Goal: Information Seeking & Learning: Check status

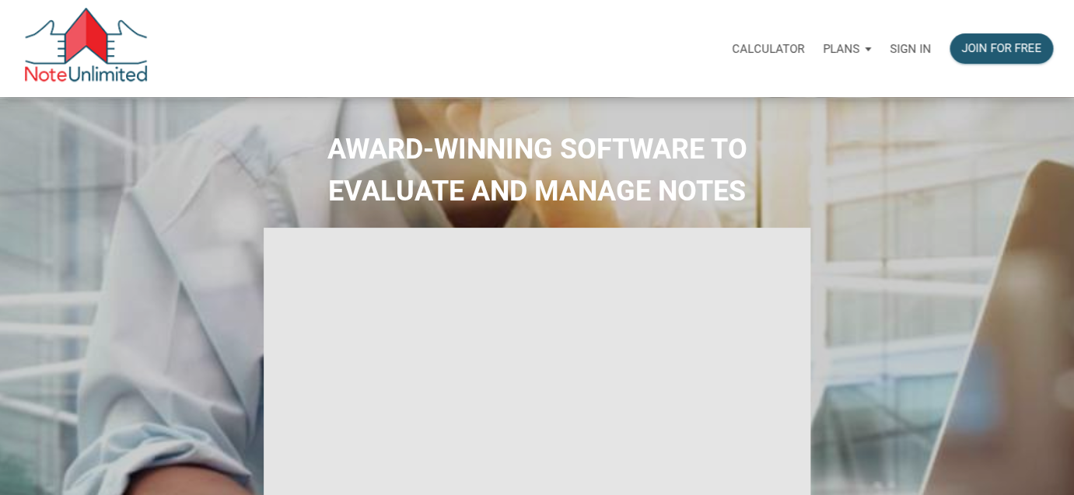
type input "Introduction to new features"
select select
click at [913, 48] on p "Sign in" at bounding box center [909, 49] width 41 height 14
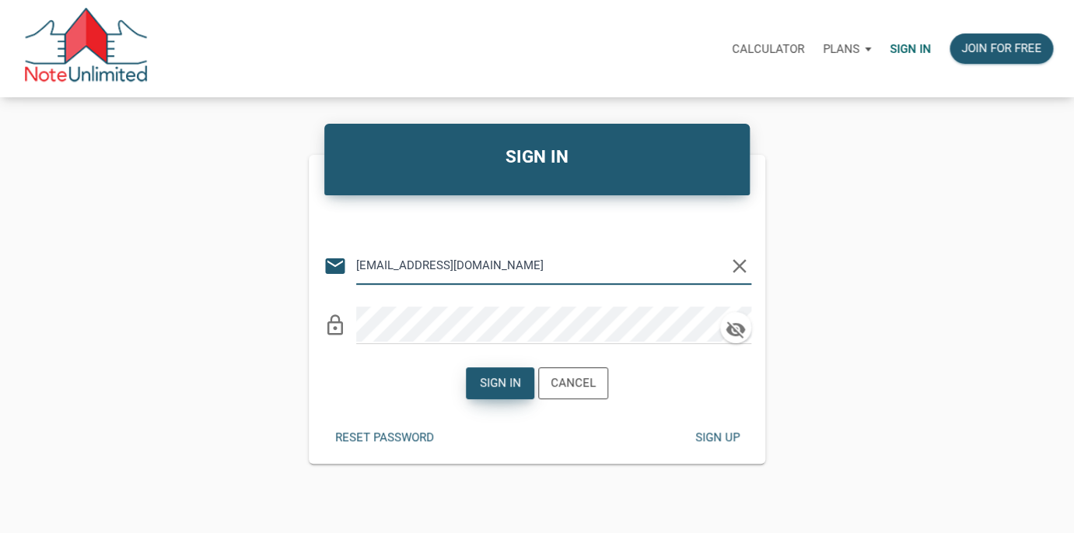
type input "lethasiddons@gmail.com"
click at [501, 386] on div "Sign in" at bounding box center [500, 383] width 41 height 18
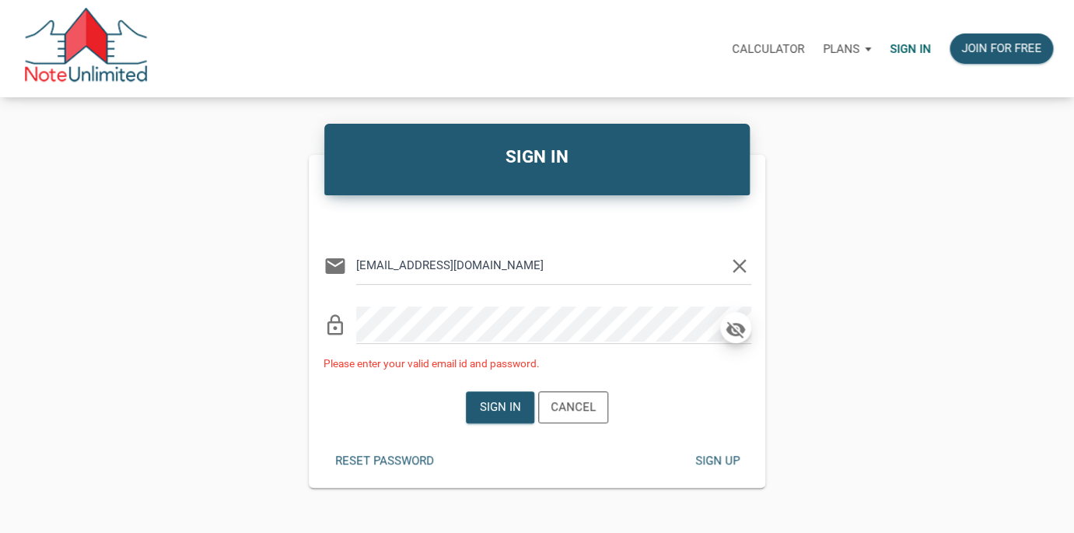
click at [736, 330] on icon "button" at bounding box center [734, 328] width 19 height 17
click at [499, 407] on div "Sign in" at bounding box center [500, 407] width 41 height 18
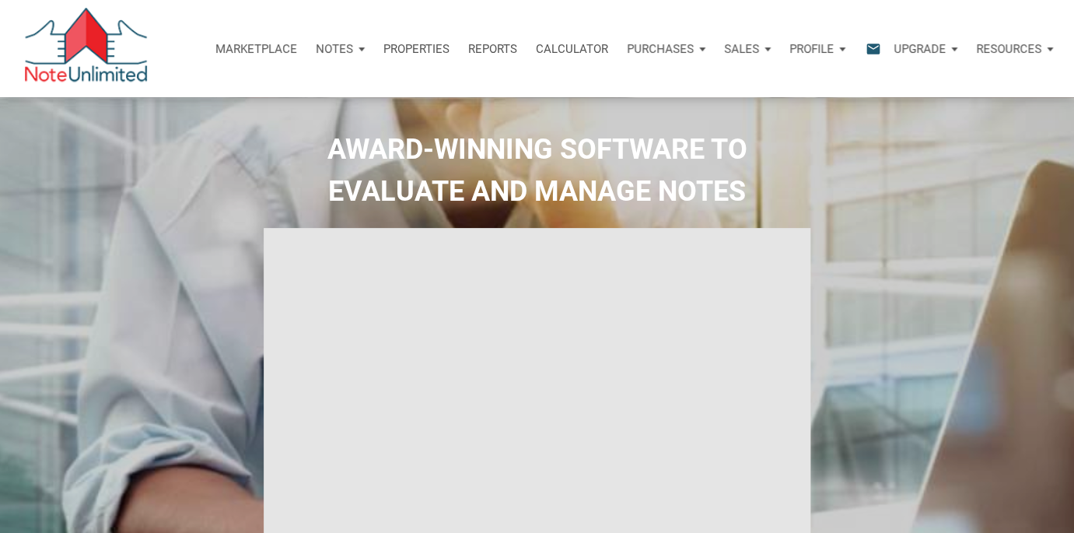
type input "Introduction to new features"
select select
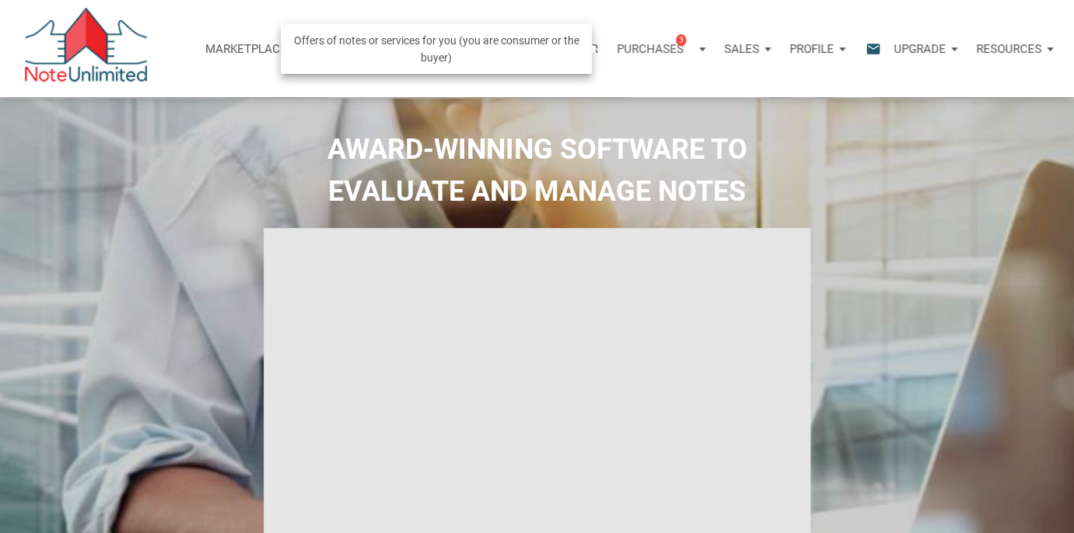
click at [672, 47] on p "Purchases" at bounding box center [649, 49] width 67 height 14
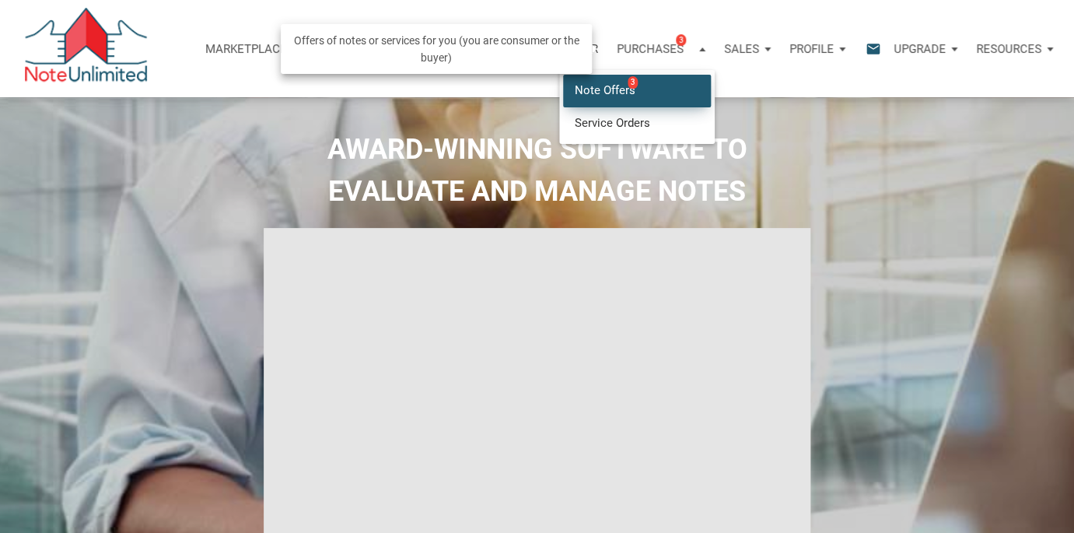
click at [620, 84] on link "Note Offers 3" at bounding box center [637, 91] width 148 height 32
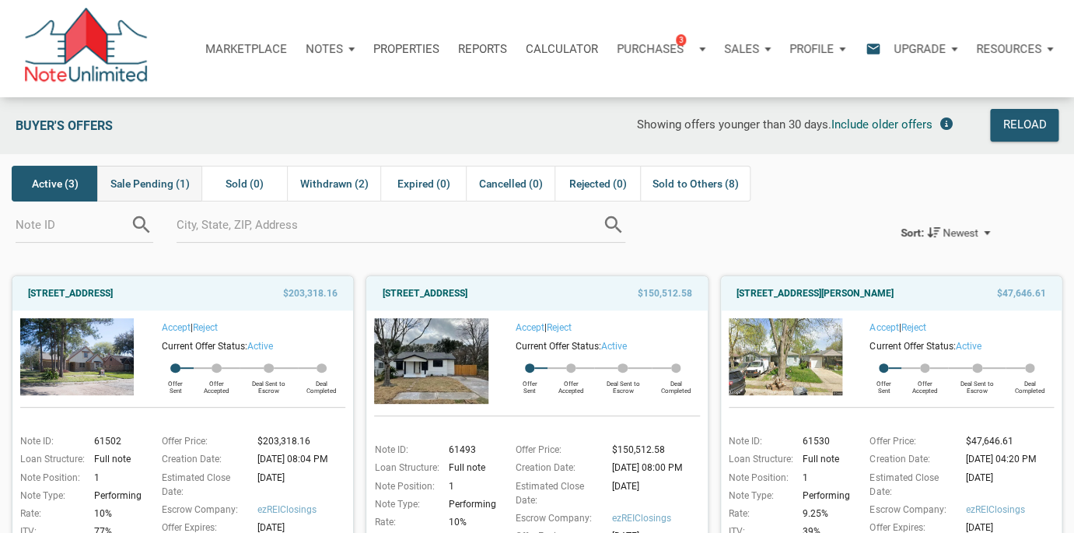
click at [150, 186] on span "Sale Pending (1)" at bounding box center [149, 183] width 79 height 19
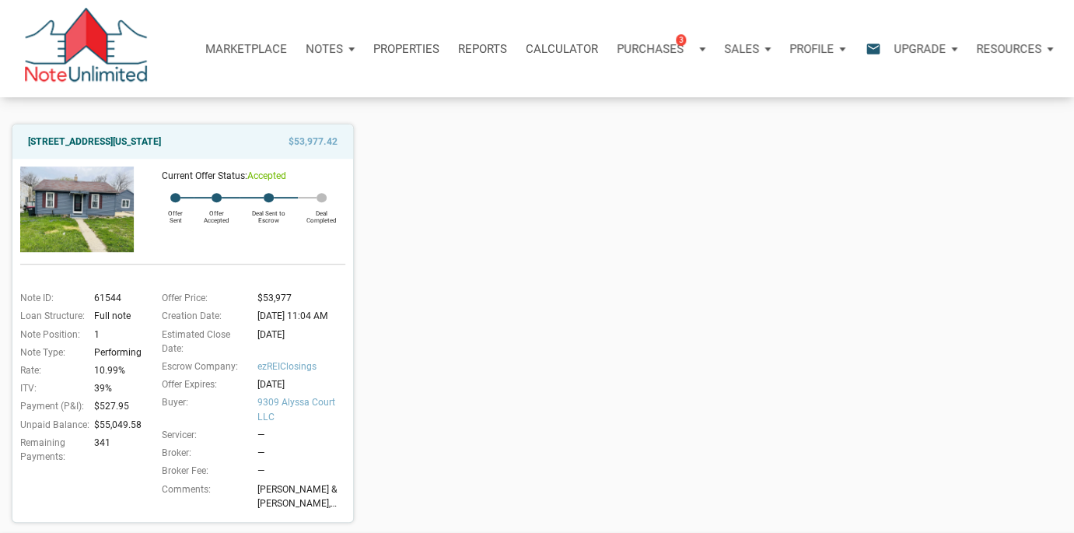
scroll to position [155, 0]
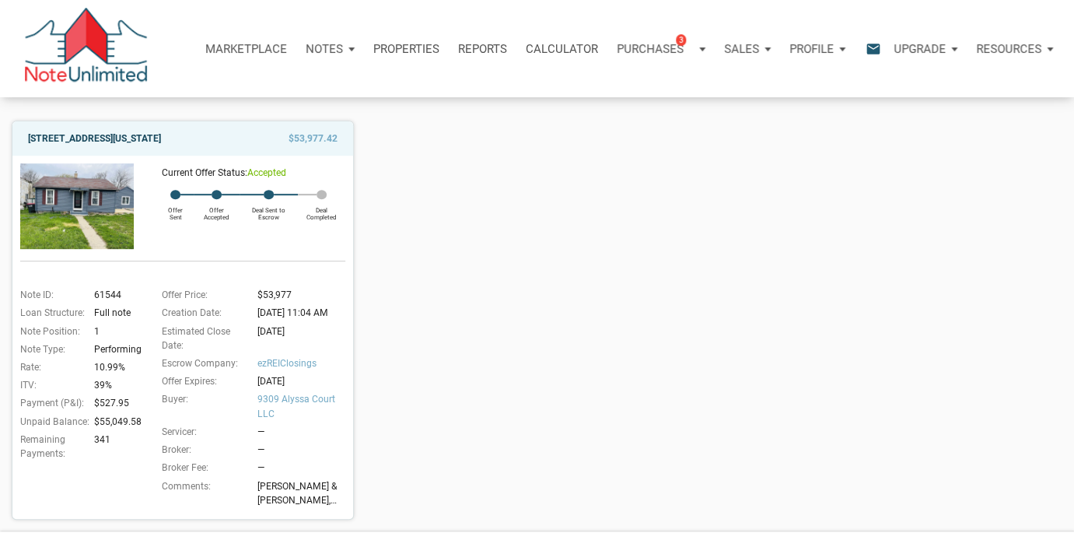
click at [95, 135] on link "5012 Washington Street, Westpoint, IN, 47992" at bounding box center [94, 138] width 133 height 19
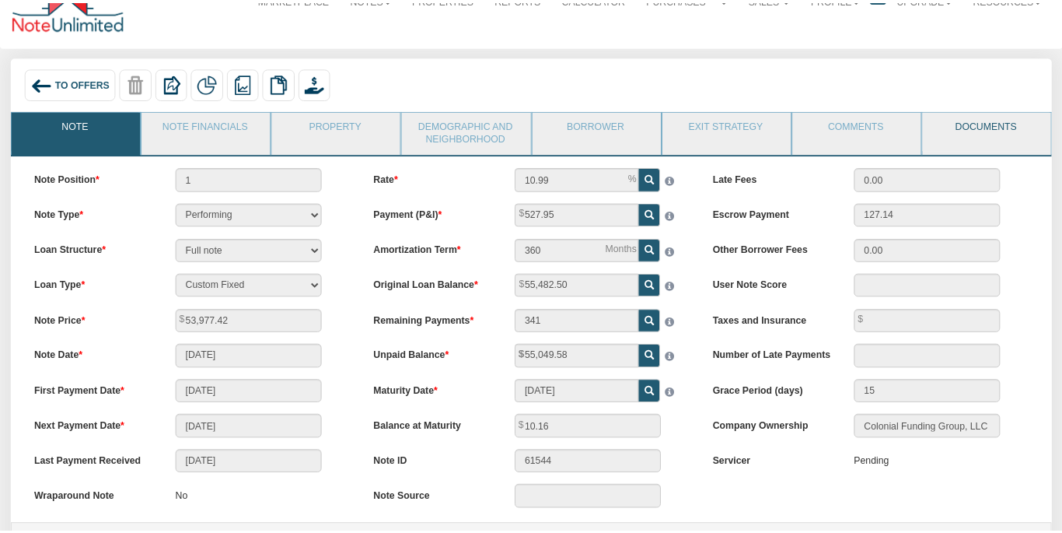
scroll to position [49, 0]
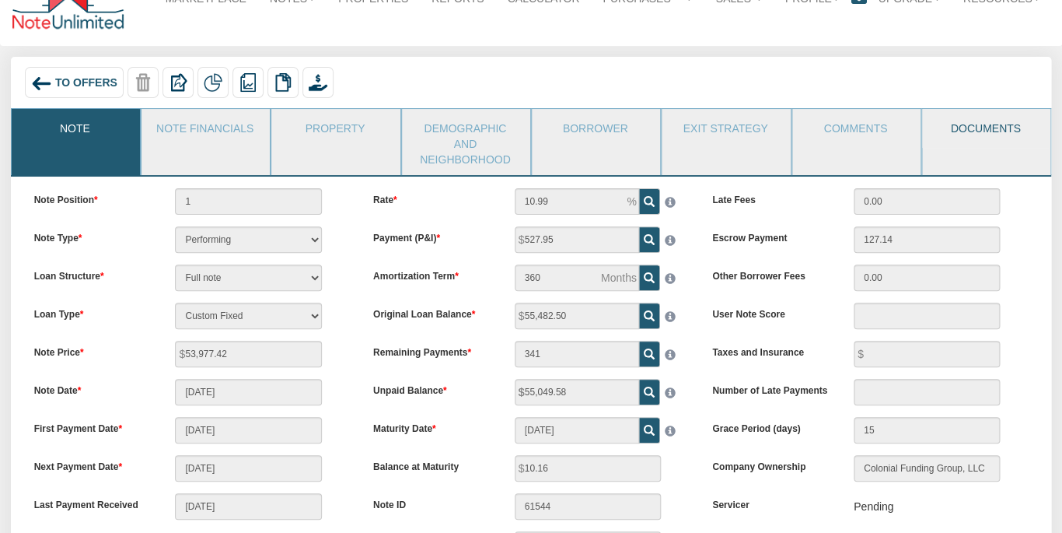
click at [976, 126] on link "Documents" at bounding box center [985, 128] width 127 height 39
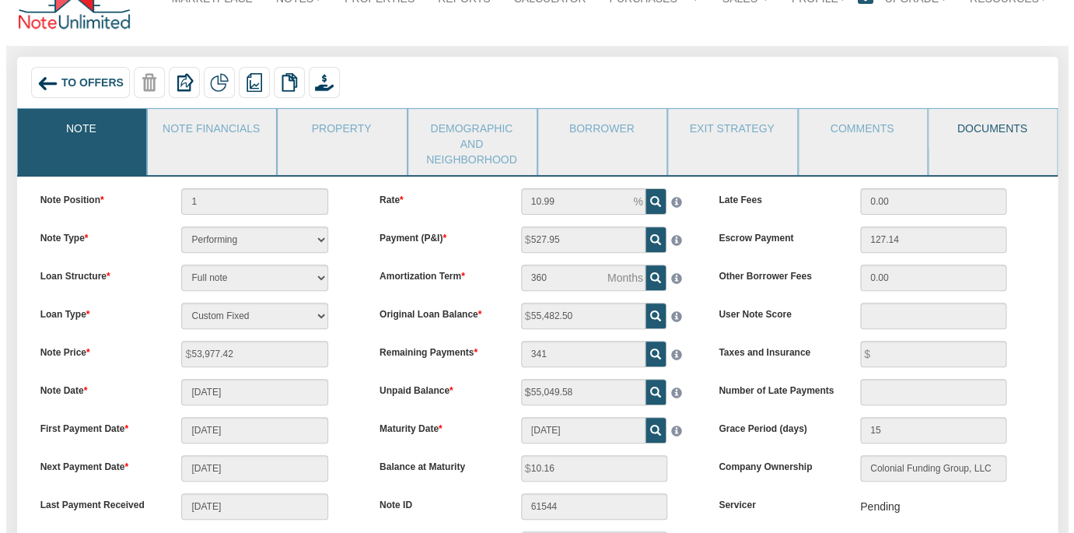
scroll to position [0, 0]
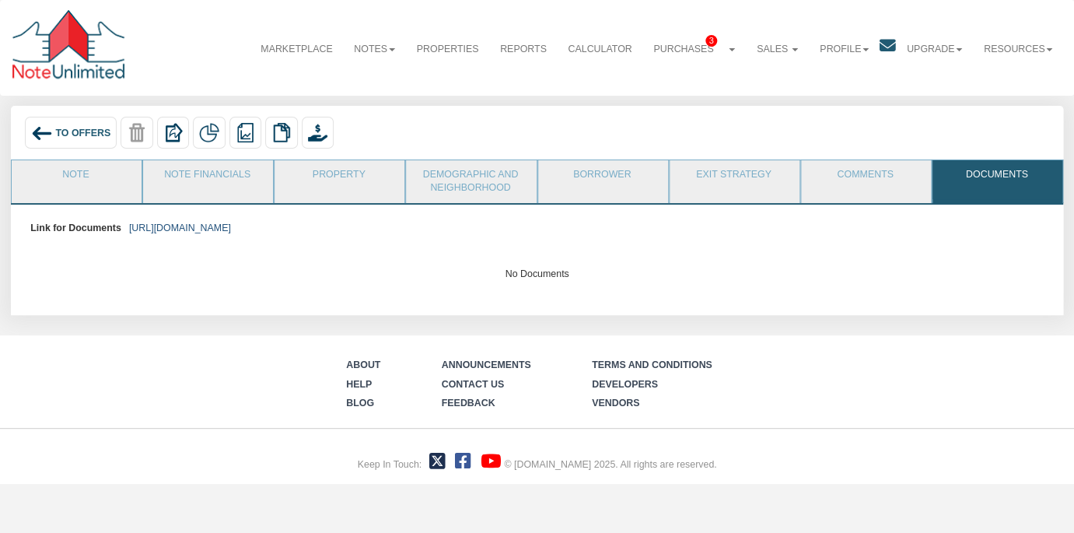
click at [231, 227] on link "https://colonialfundinggroup.sharepoint.com/:f:/s/operationsteam/Eg4Mqfs_XV1Mu0…" at bounding box center [180, 227] width 102 height 11
click at [878, 180] on link "Comments" at bounding box center [865, 179] width 128 height 39
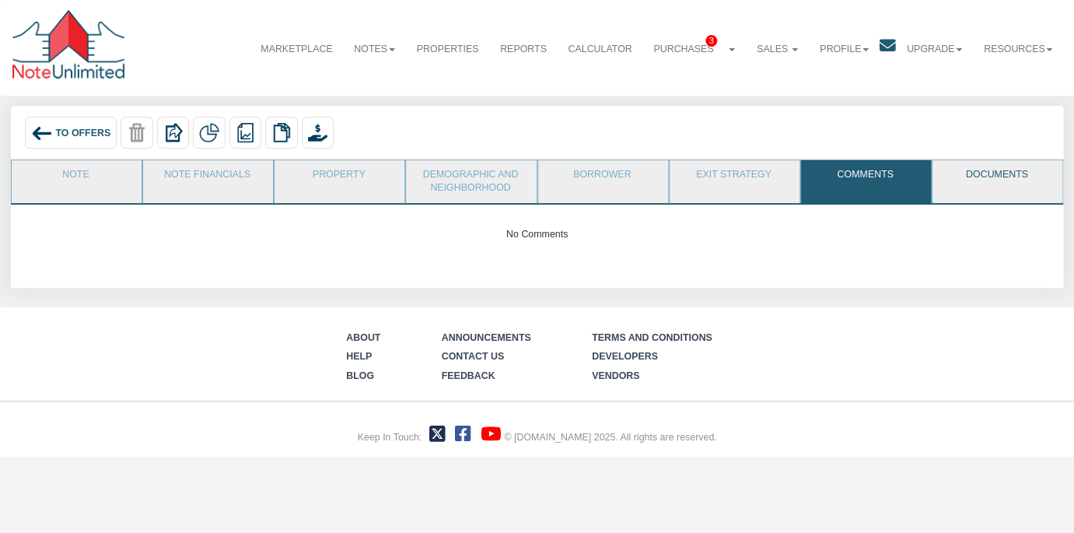
click at [998, 180] on link "Documents" at bounding box center [996, 179] width 128 height 39
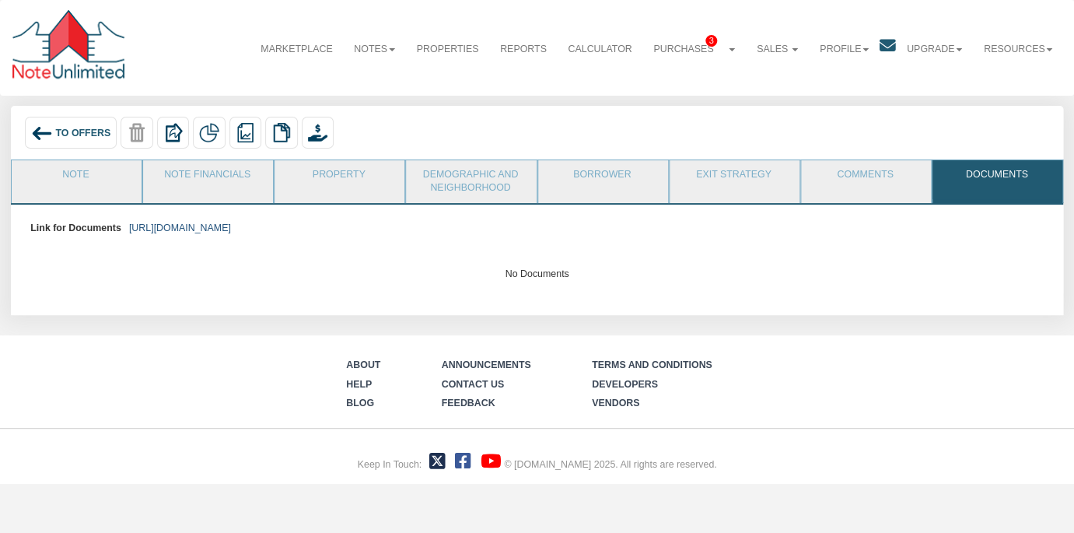
click at [231, 231] on link "https://colonialfundinggroup.sharepoint.com/:f:/s/operationsteam/Eg4Mqfs_XV1Mu0…" at bounding box center [180, 227] width 102 height 11
click at [46, 143] on img at bounding box center [42, 134] width 22 height 22
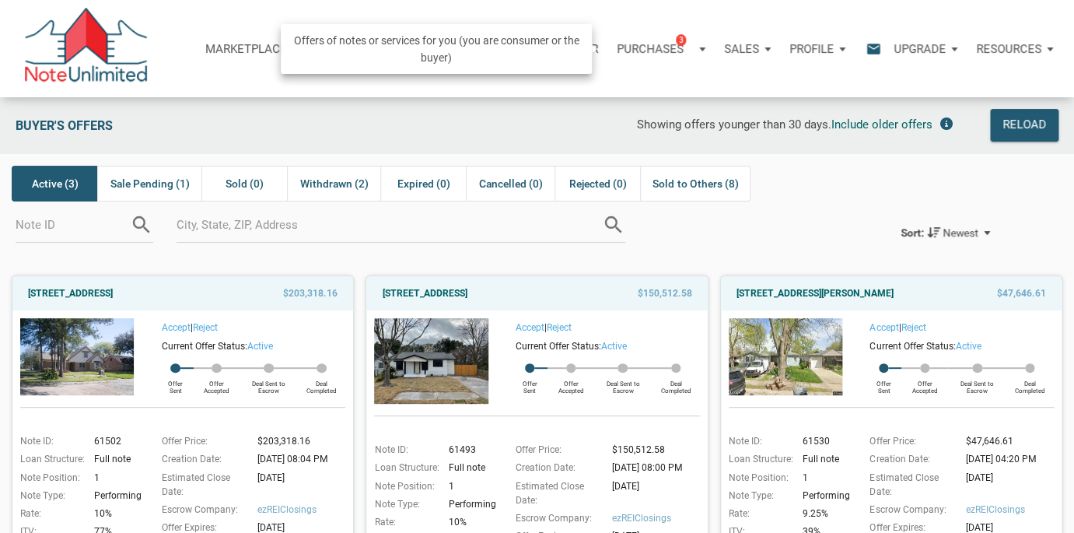
click at [668, 44] on p "Purchases" at bounding box center [649, 49] width 67 height 14
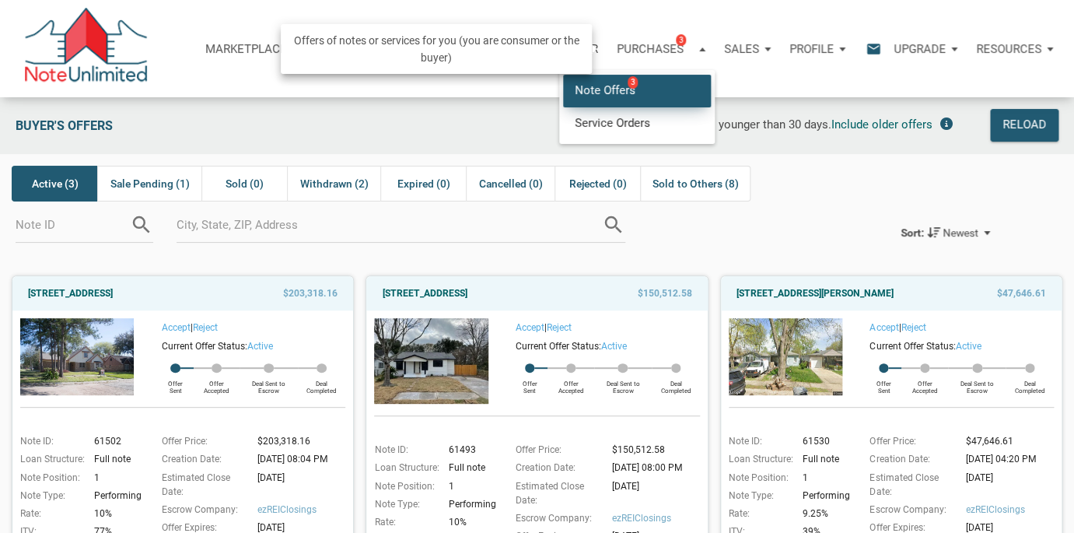
click at [610, 96] on link "Note Offers 3" at bounding box center [637, 91] width 148 height 32
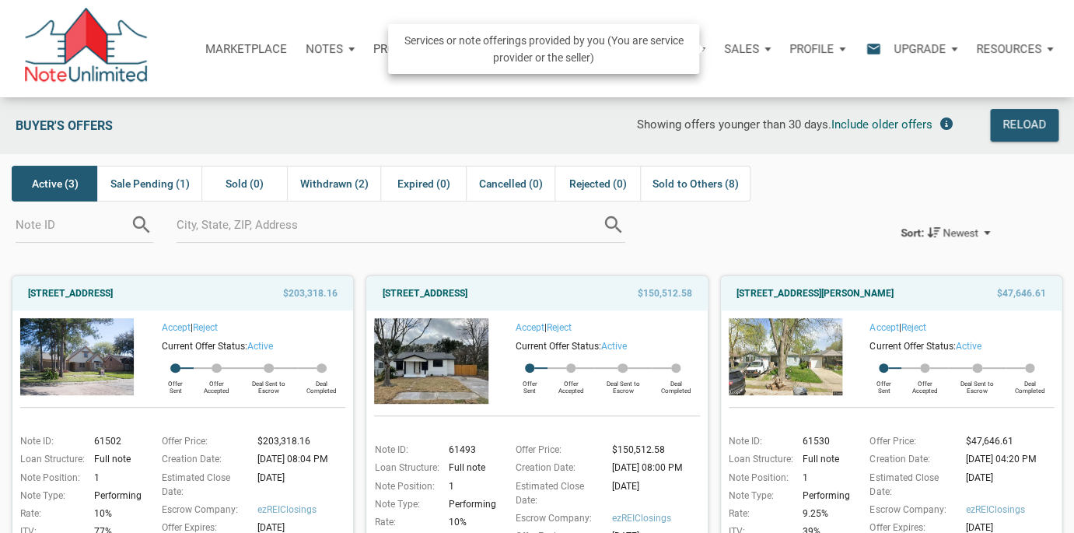
click at [742, 50] on p "Sales" at bounding box center [741, 49] width 35 height 14
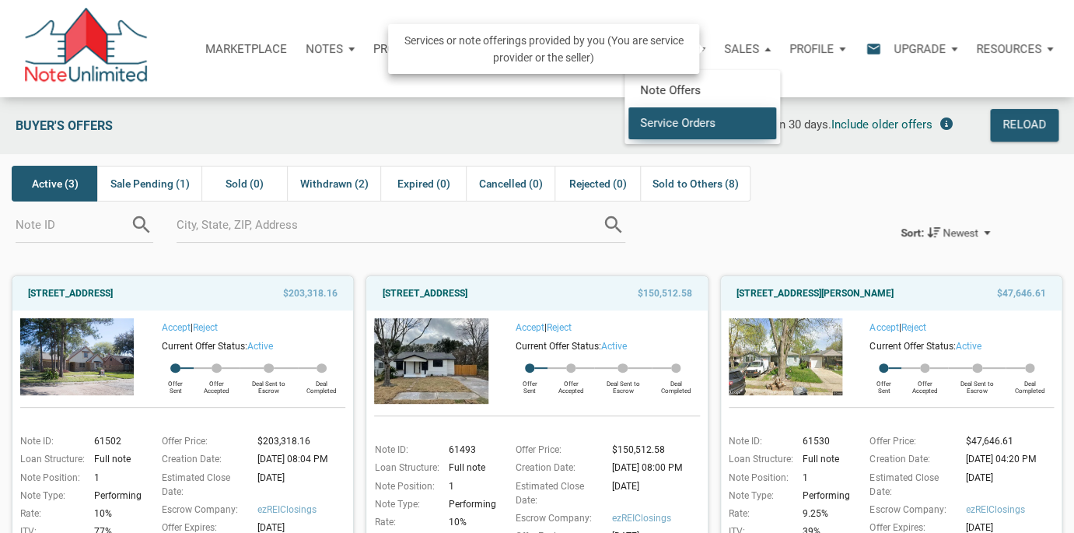
click at [693, 129] on link "Service Orders" at bounding box center [702, 123] width 148 height 32
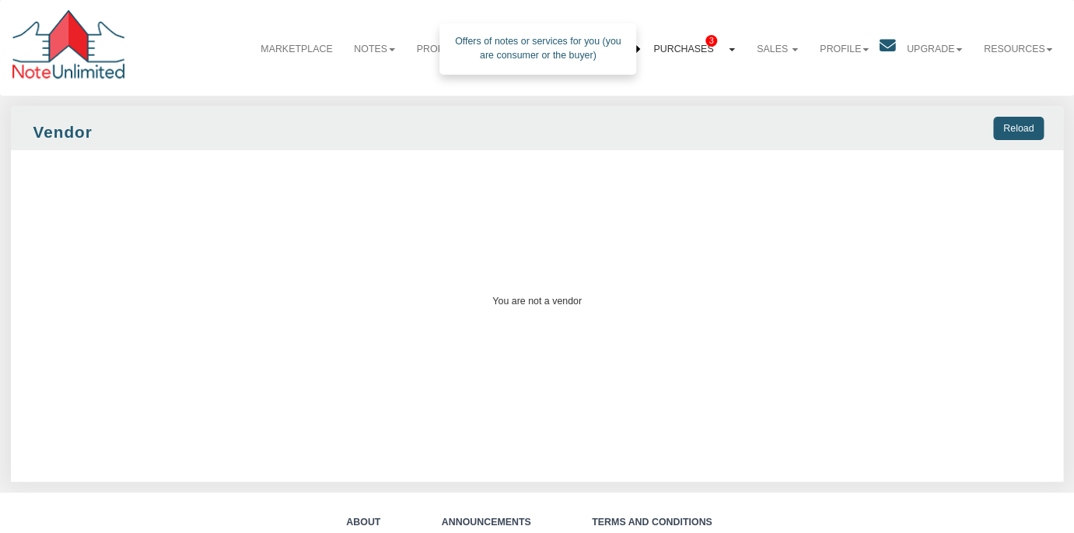
click at [699, 44] on link "Purchases 3" at bounding box center [693, 48] width 103 height 37
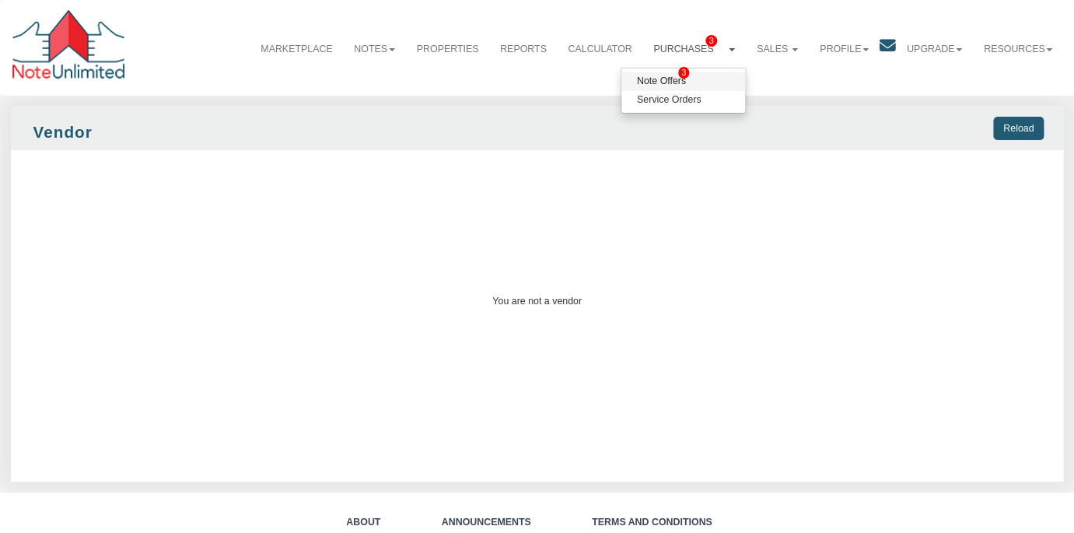
click at [680, 77] on span "3" at bounding box center [683, 73] width 11 height 12
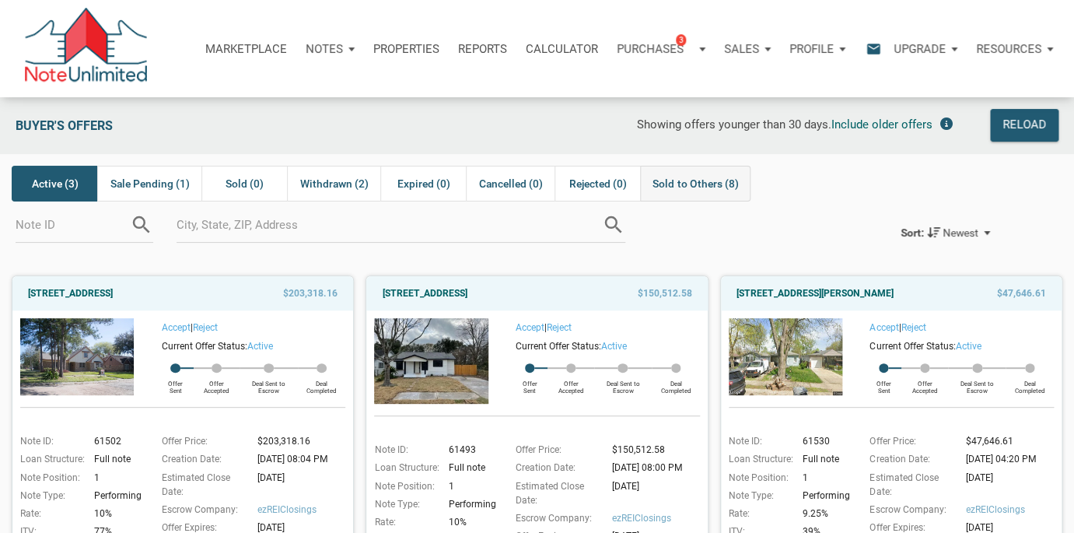
click at [710, 180] on span "Sold to Others (8)" at bounding box center [695, 183] width 86 height 19
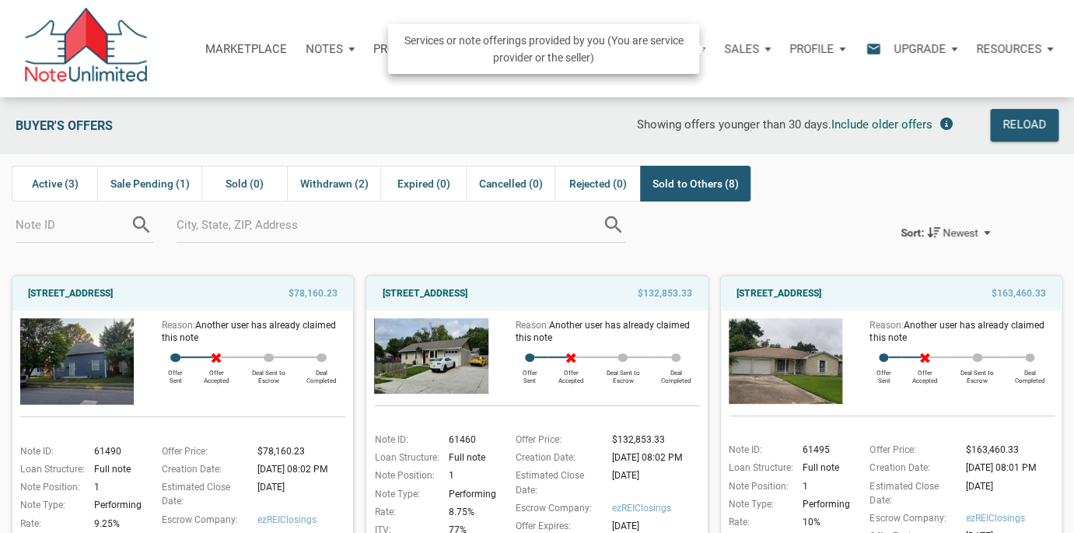
click at [749, 49] on p "Sales" at bounding box center [741, 49] width 35 height 14
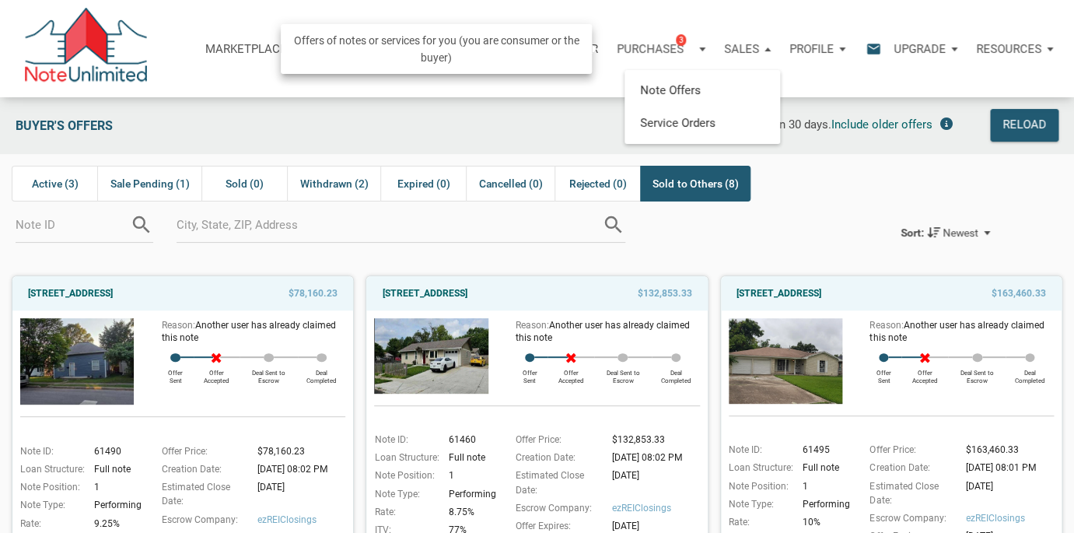
click at [643, 44] on p "Purchases" at bounding box center [649, 49] width 67 height 14
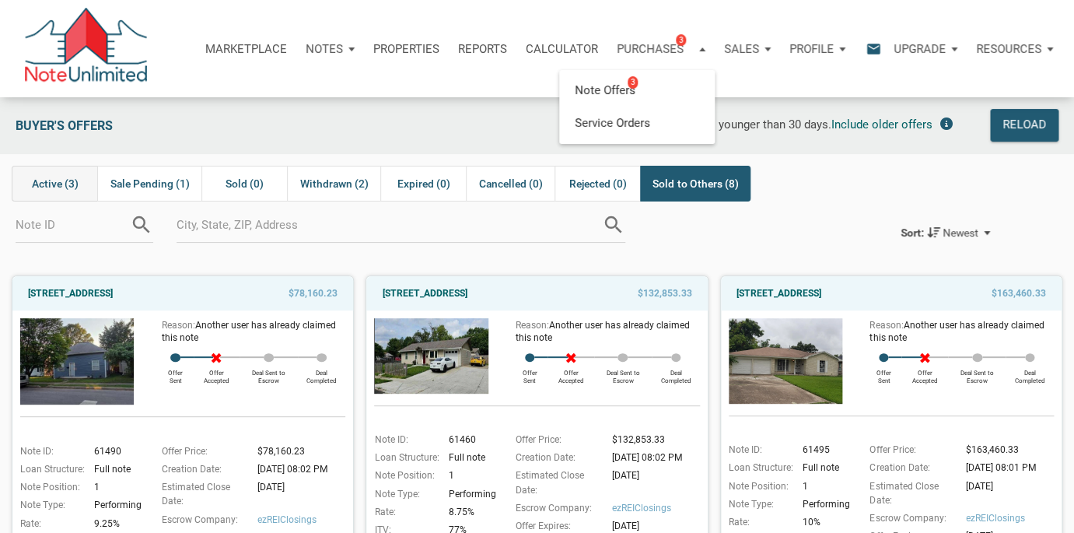
click at [57, 182] on span "Active (3)" at bounding box center [55, 183] width 47 height 19
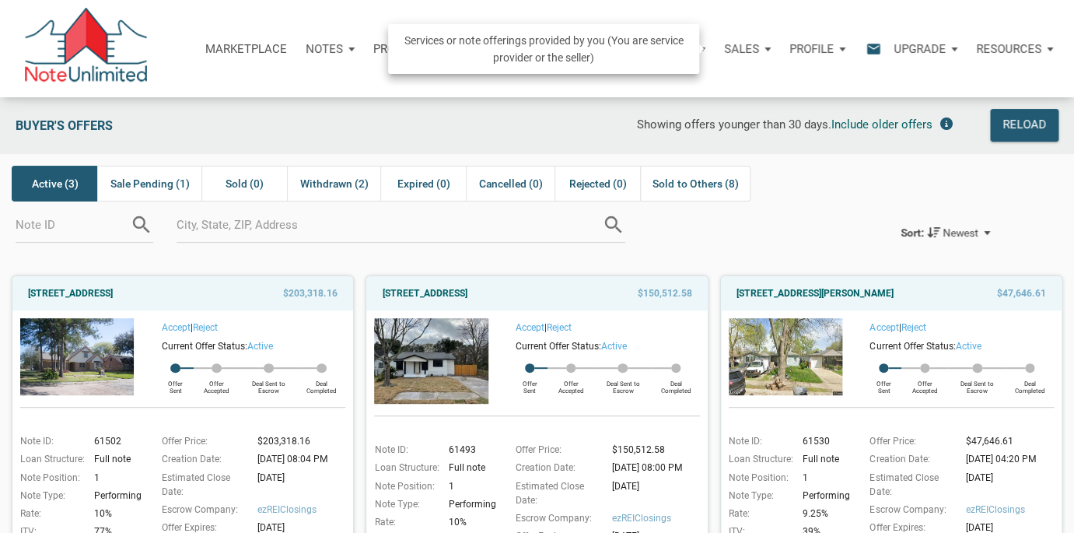
click at [753, 47] on p "Sales" at bounding box center [741, 49] width 35 height 14
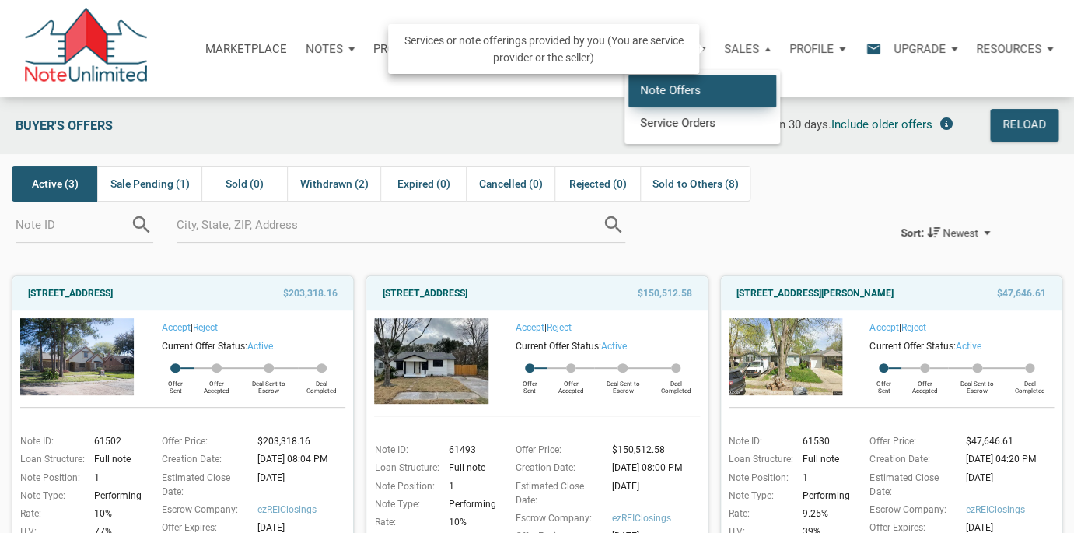
click at [689, 94] on link "Note Offers" at bounding box center [702, 91] width 148 height 32
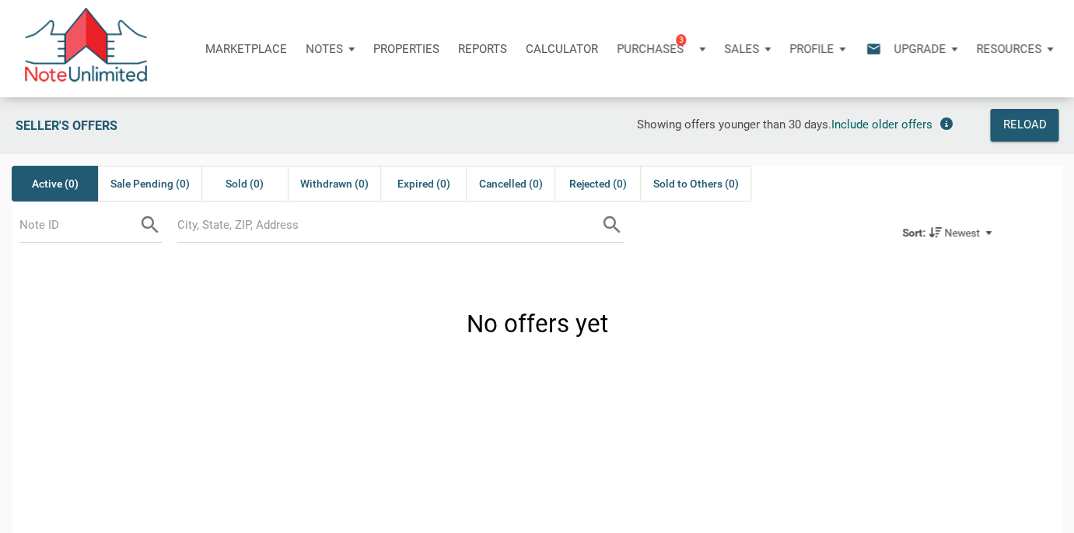
click at [274, 42] on p "Marketplace" at bounding box center [246, 49] width 82 height 14
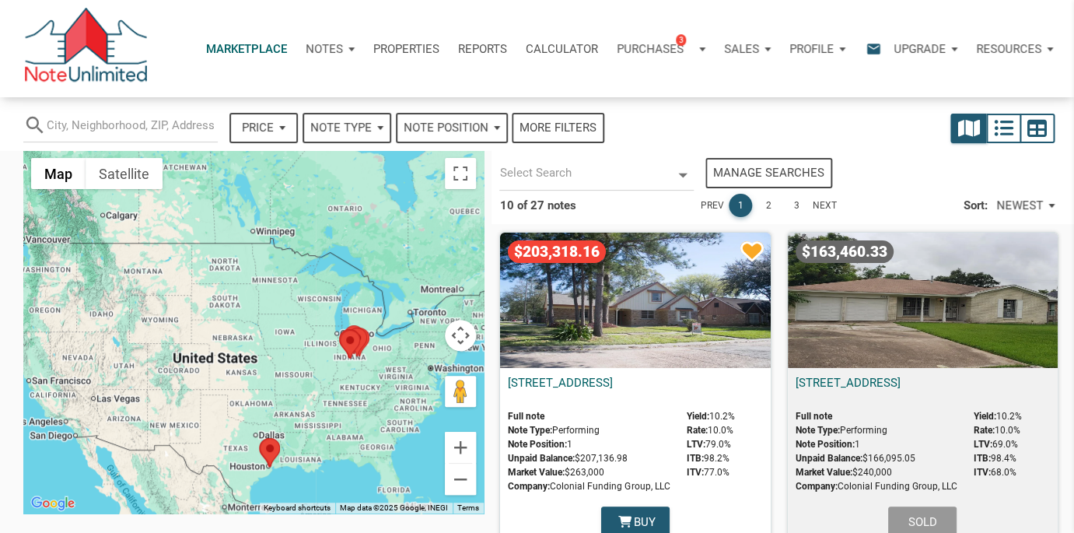
select select
click at [344, 51] on div "Notes" at bounding box center [330, 49] width 68 height 47
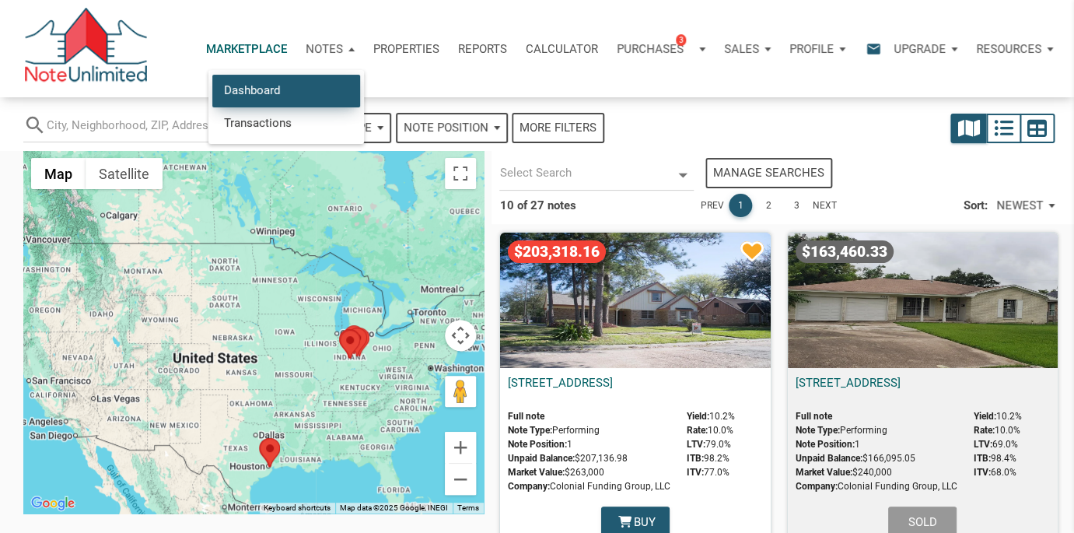
click at [268, 96] on link "Dashboard" at bounding box center [286, 91] width 148 height 32
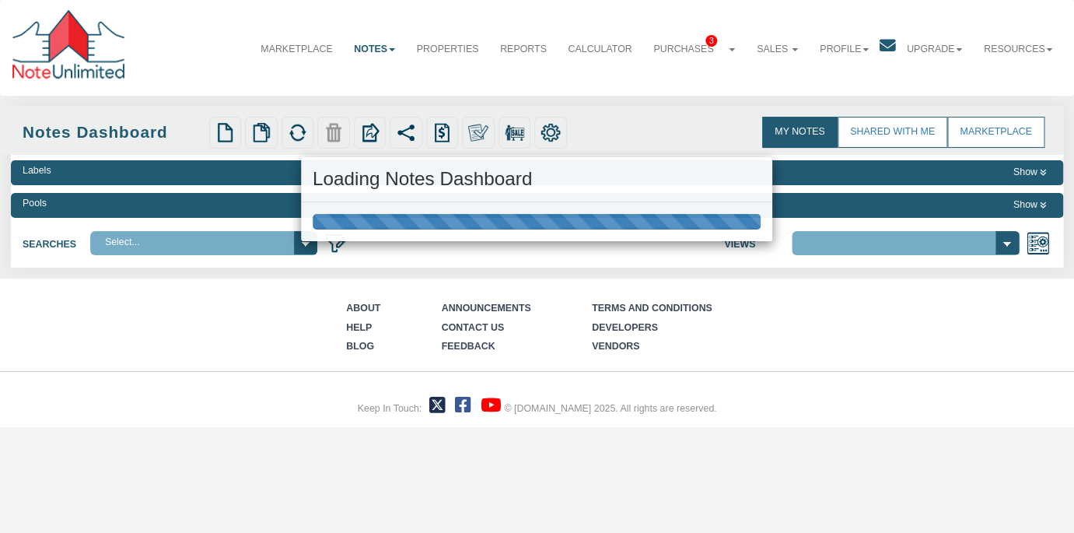
select select
select select "3"
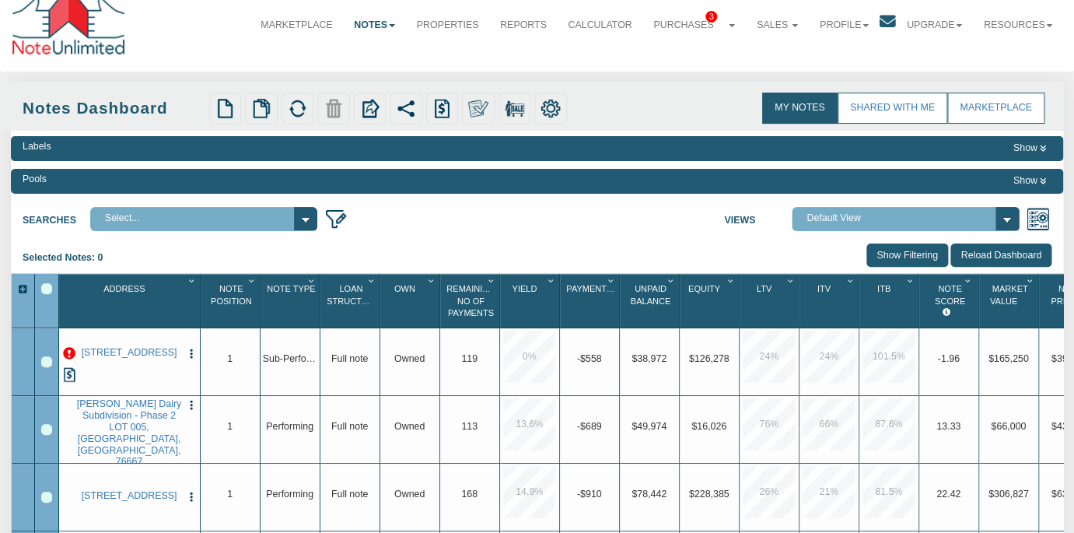
scroll to position [23, 0]
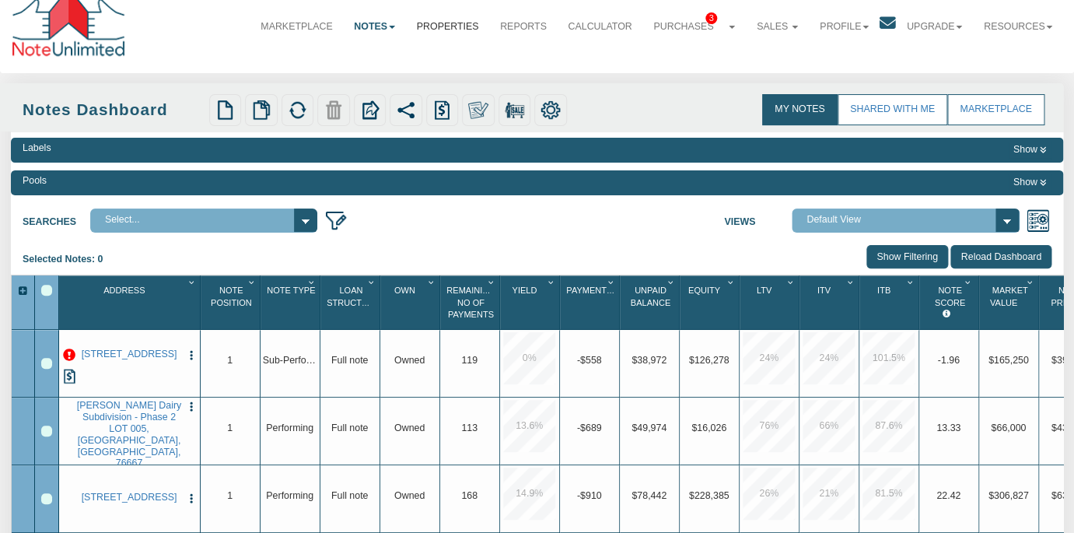
click at [435, 26] on link "Properties" at bounding box center [447, 26] width 83 height 37
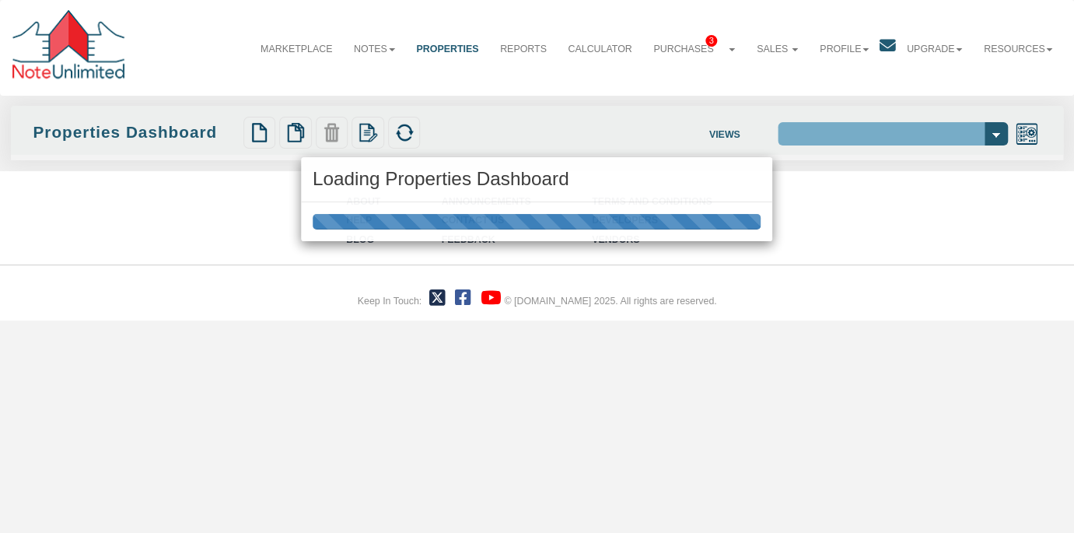
select select "138"
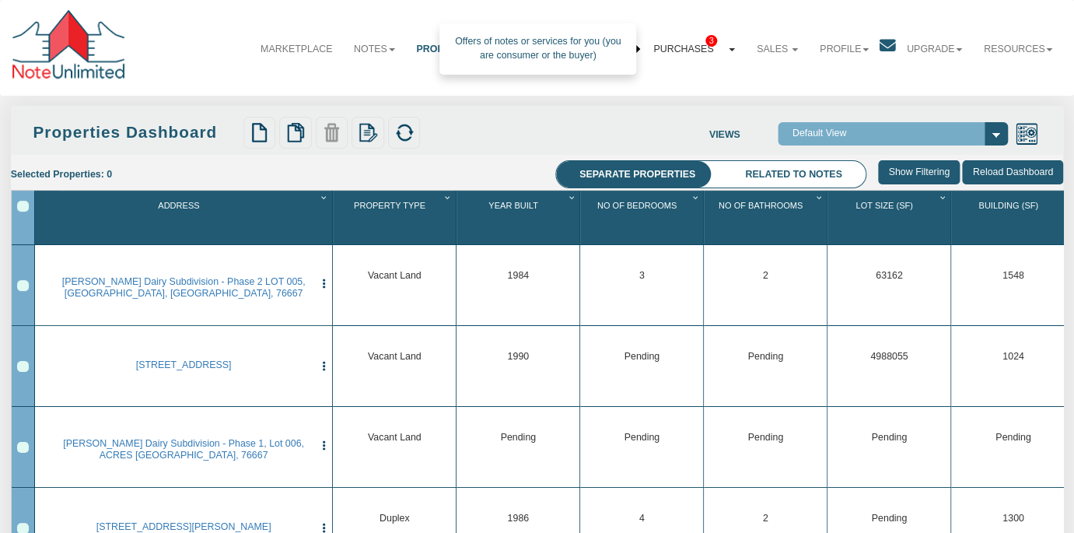
click at [690, 46] on link "Purchases 3" at bounding box center [693, 48] width 103 height 37
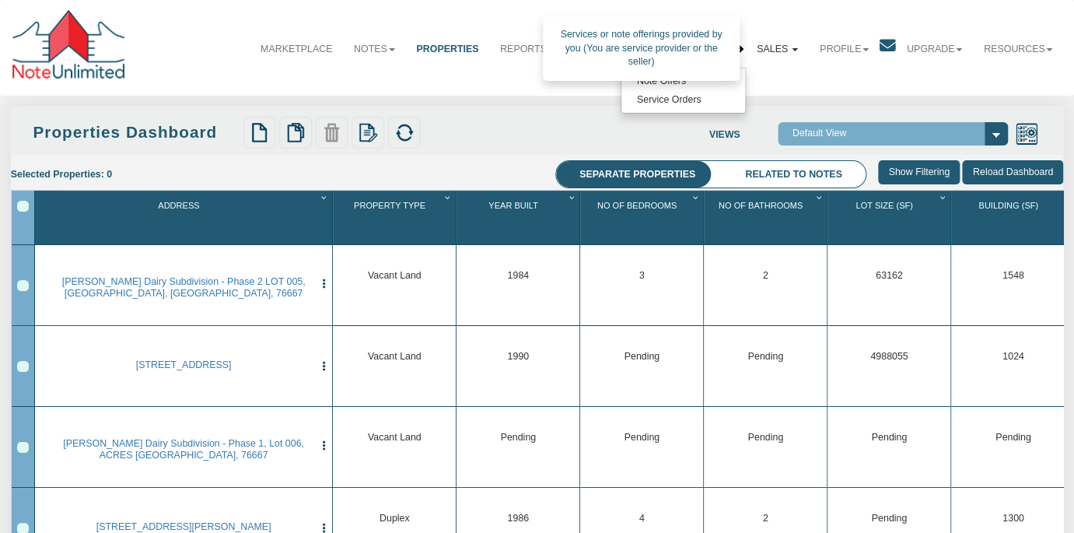
click at [771, 47] on link "Sales" at bounding box center [777, 48] width 63 height 37
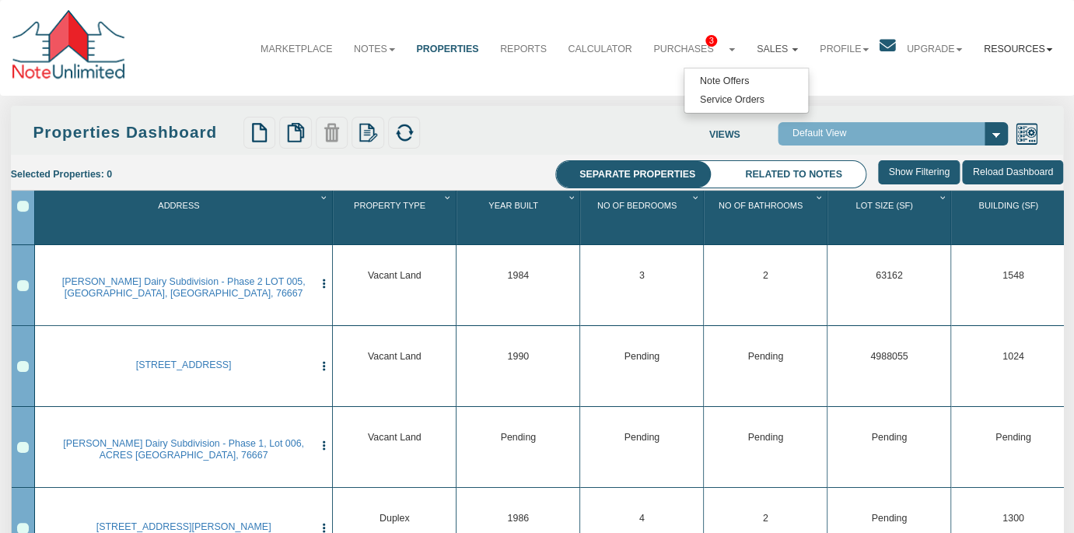
click at [1022, 43] on link "Resources" at bounding box center [1018, 48] width 90 height 37
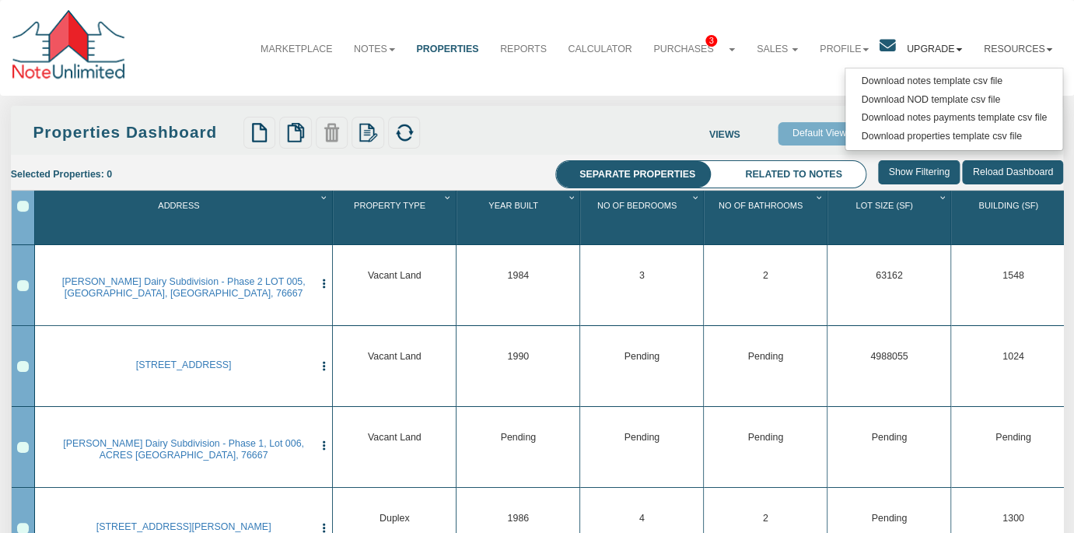
click at [934, 47] on link "Upgrade" at bounding box center [934, 48] width 77 height 37
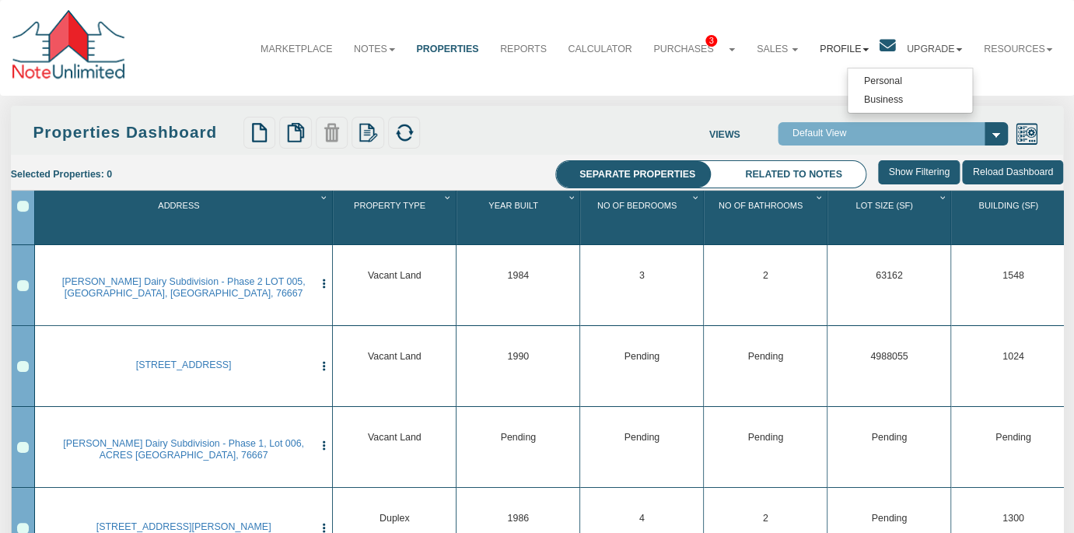
click at [843, 52] on link "Profile" at bounding box center [844, 48] width 71 height 37
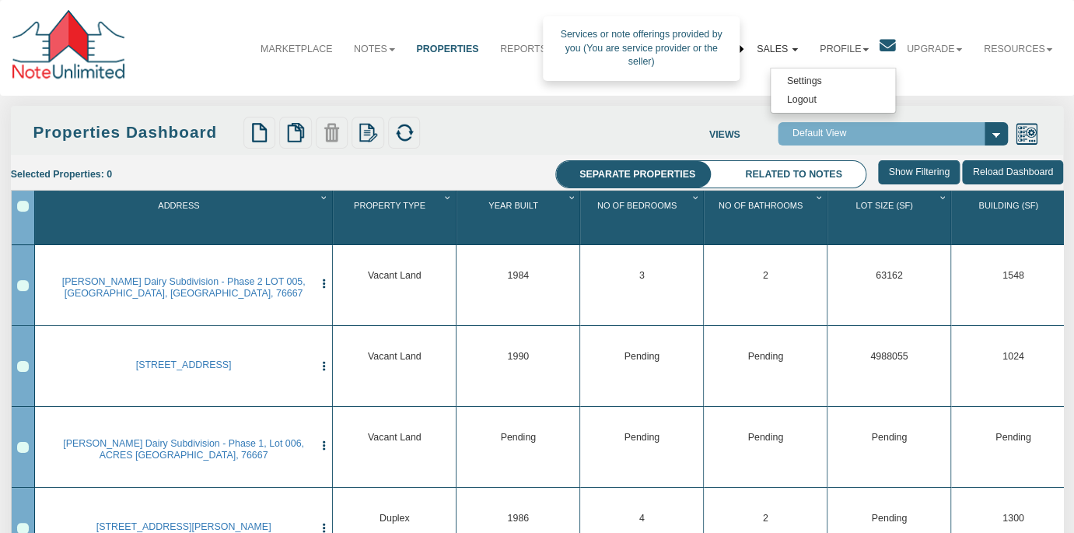
click at [781, 54] on link "Sales" at bounding box center [777, 48] width 63 height 37
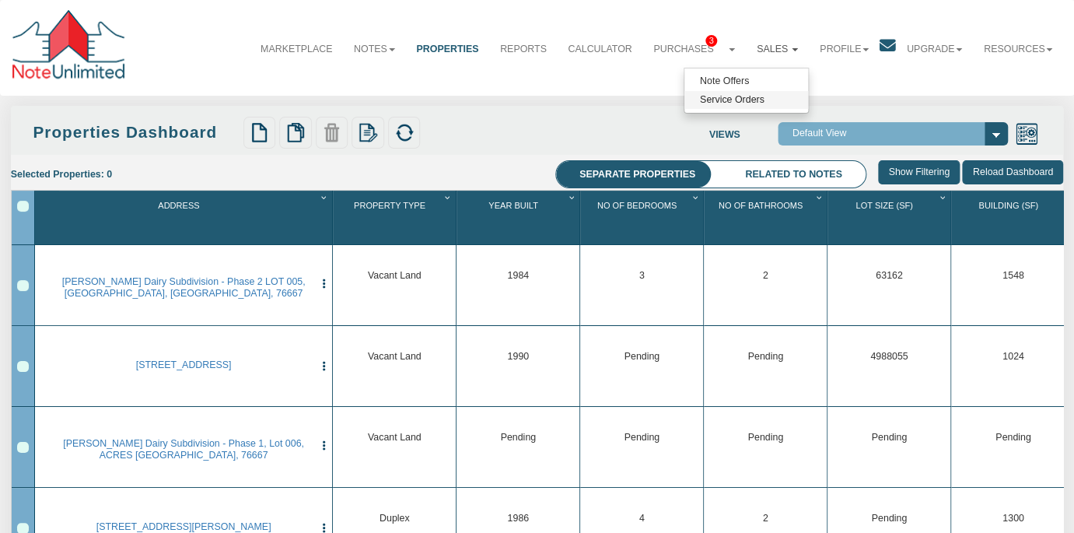
click at [743, 102] on link "Service Orders" at bounding box center [746, 100] width 124 height 19
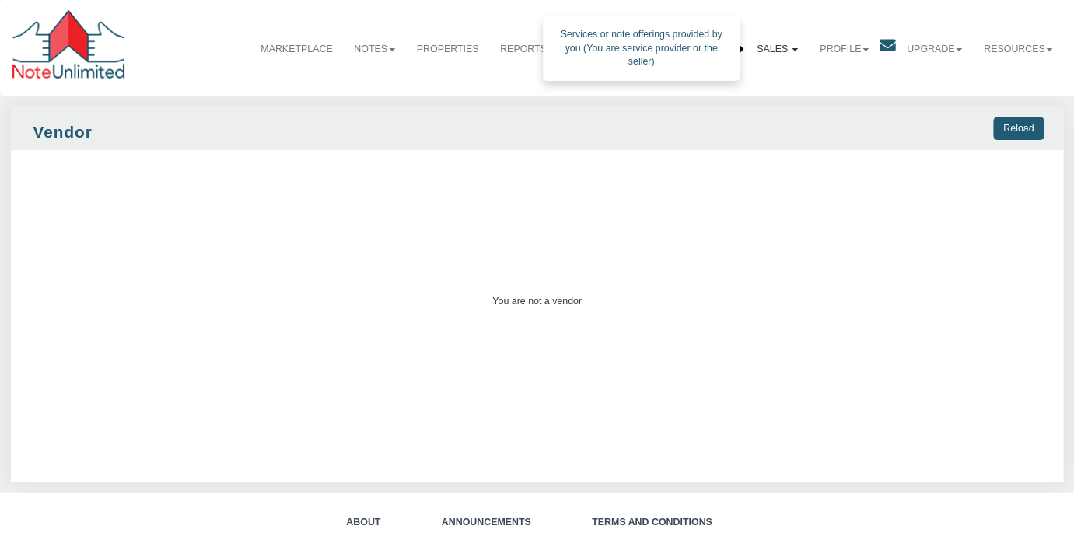
click at [781, 53] on link "Sales" at bounding box center [777, 48] width 63 height 37
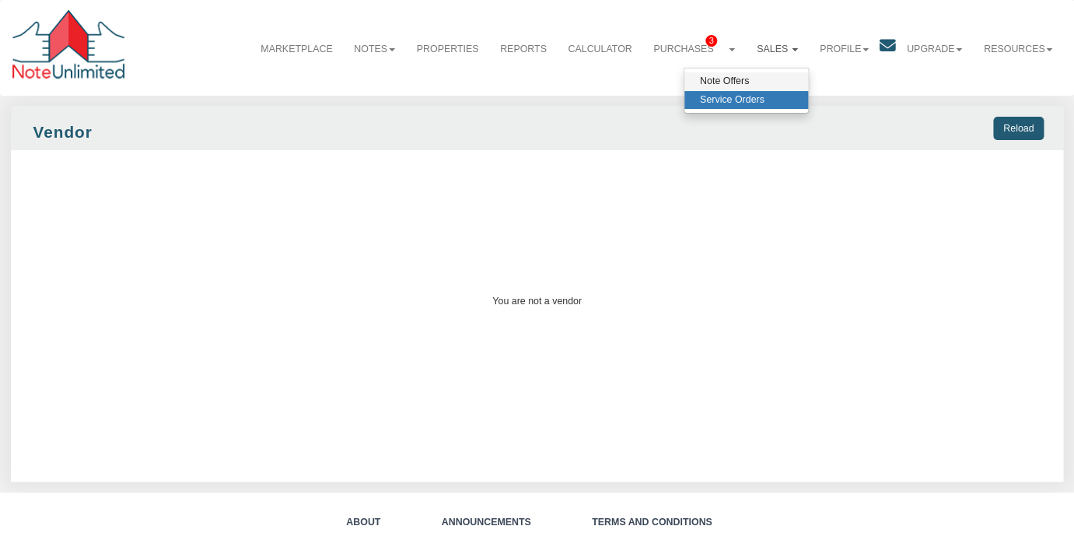
click at [745, 80] on link "Note Offers" at bounding box center [746, 81] width 124 height 19
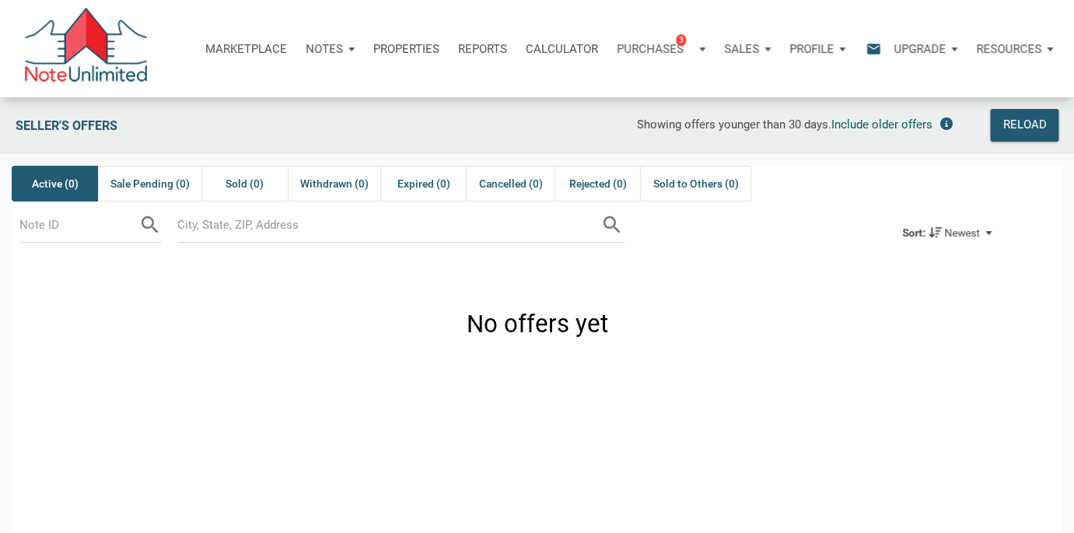
click at [414, 44] on p "Properties" at bounding box center [406, 49] width 66 height 14
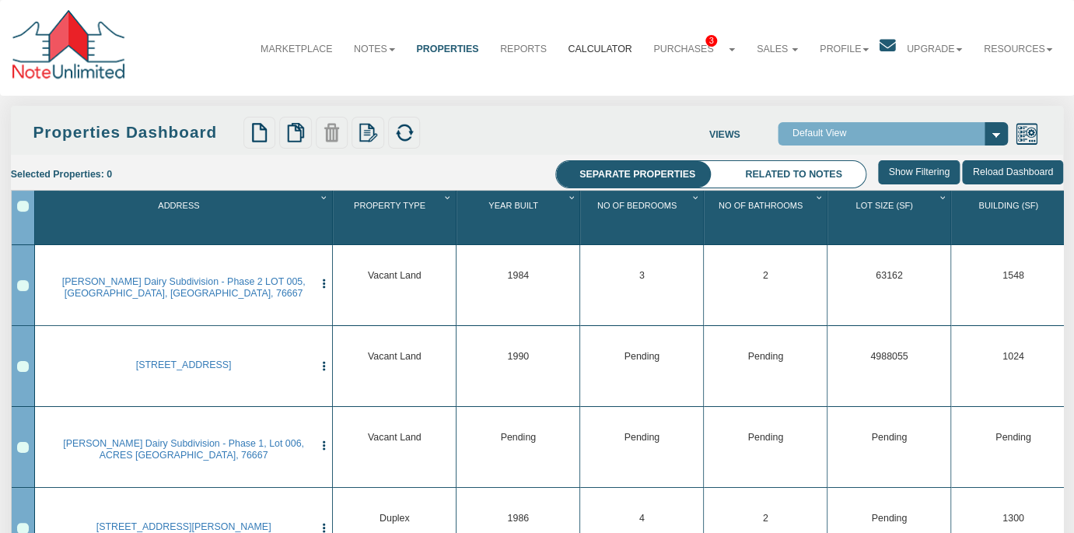
click at [606, 47] on link "Calculator" at bounding box center [600, 48] width 86 height 37
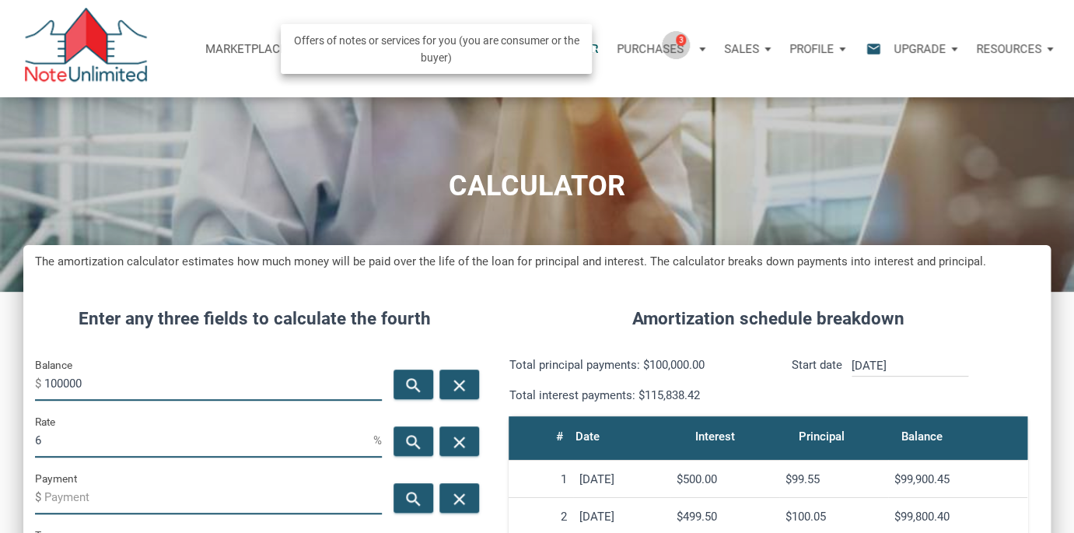
click at [672, 44] on p "Purchases" at bounding box center [649, 49] width 67 height 14
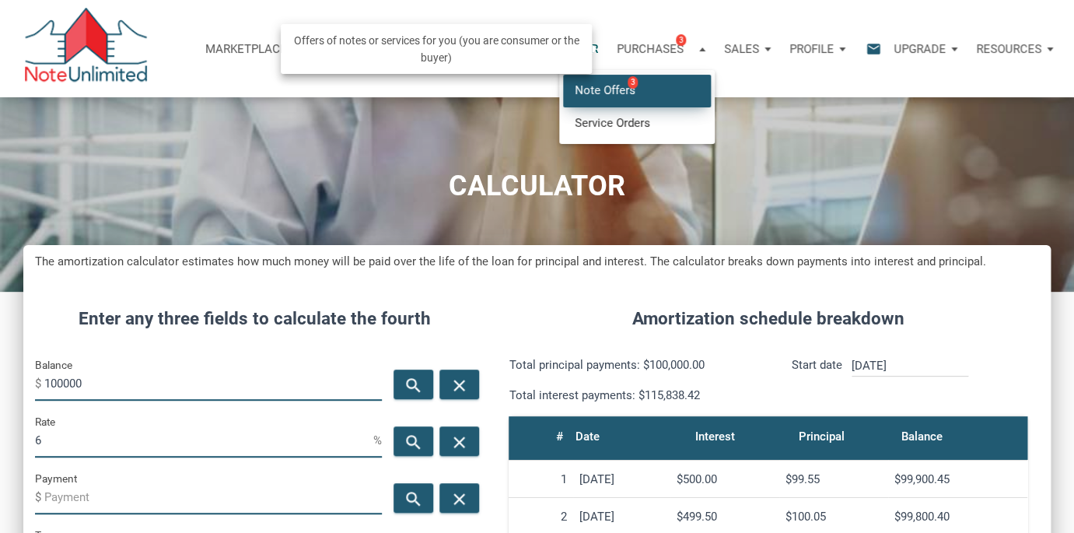
click at [605, 86] on link "Note Offers 3" at bounding box center [637, 91] width 148 height 32
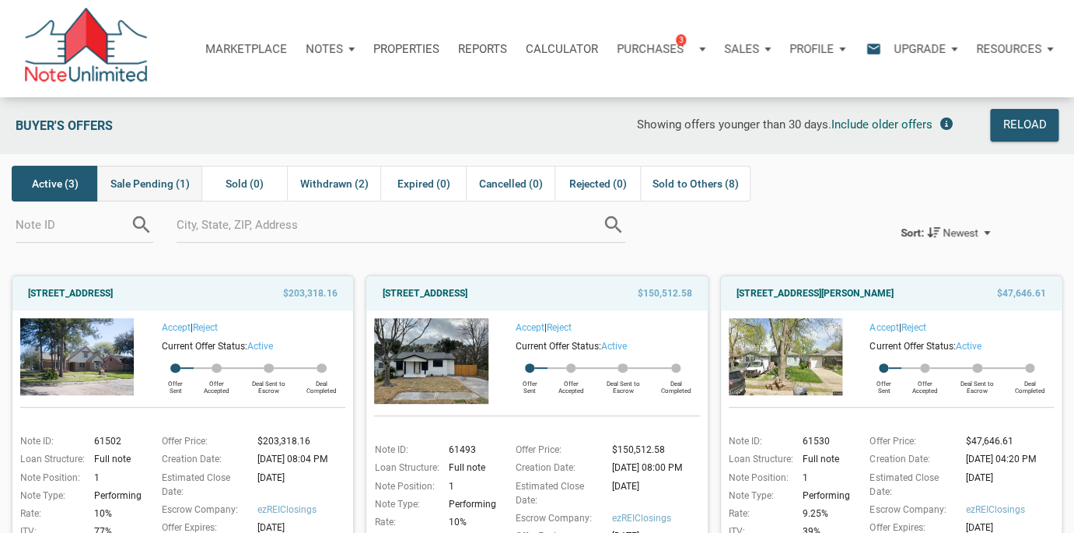
click at [155, 188] on span "Sale Pending (1)" at bounding box center [149, 183] width 79 height 19
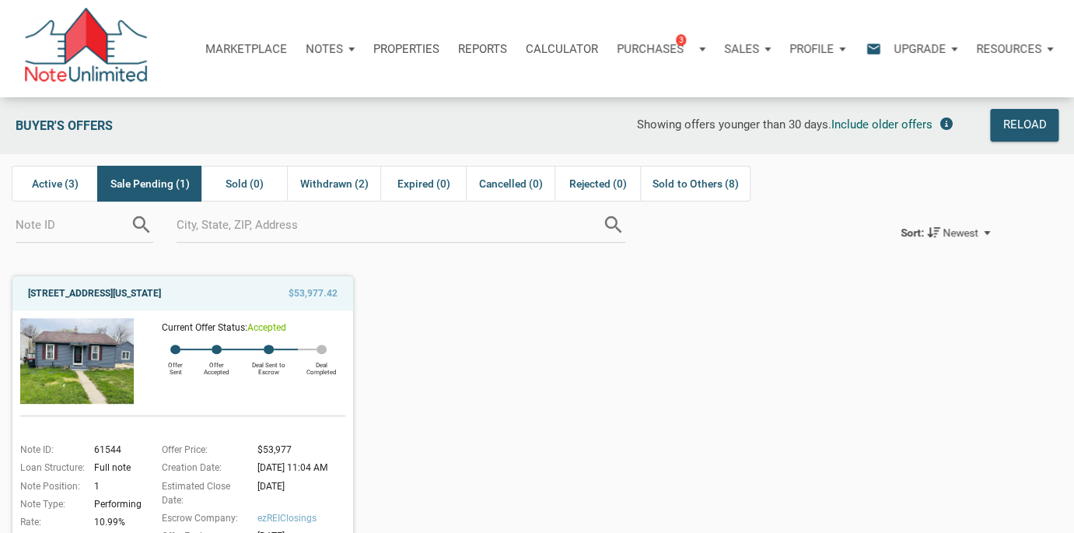
click at [144, 296] on link "[STREET_ADDRESS][US_STATE]" at bounding box center [94, 293] width 133 height 19
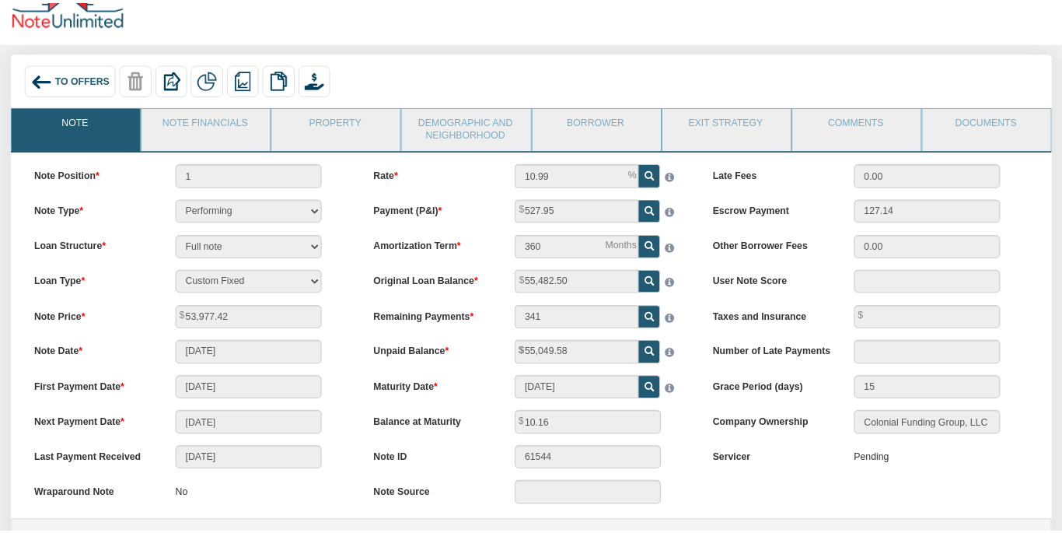
scroll to position [53, 0]
